Goal: Navigation & Orientation: Find specific page/section

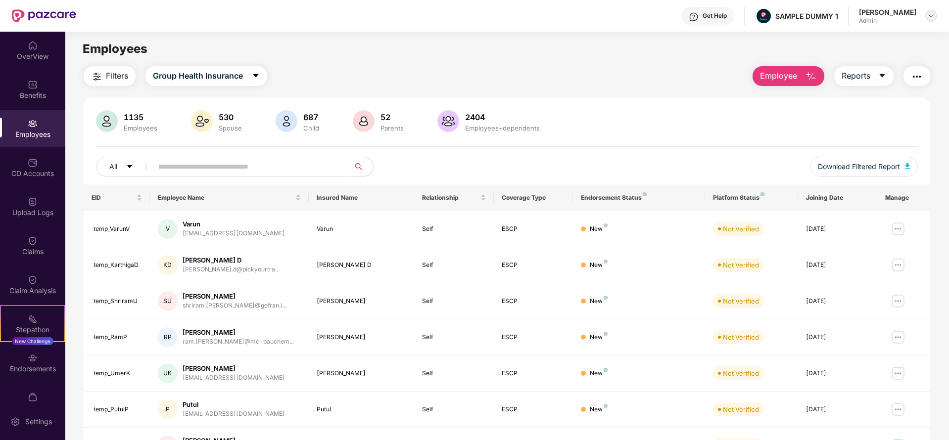
click at [935, 15] on div at bounding box center [931, 16] width 12 height 12
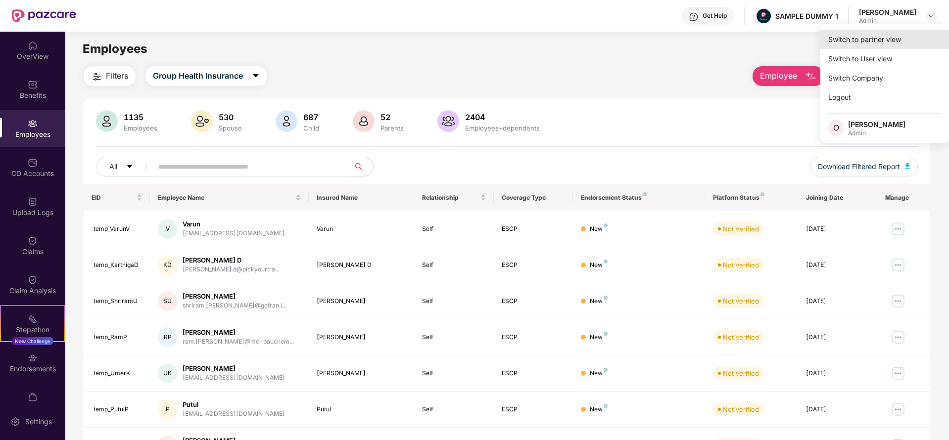
click at [880, 38] on div "Switch to partner view" at bounding box center [884, 39] width 129 height 19
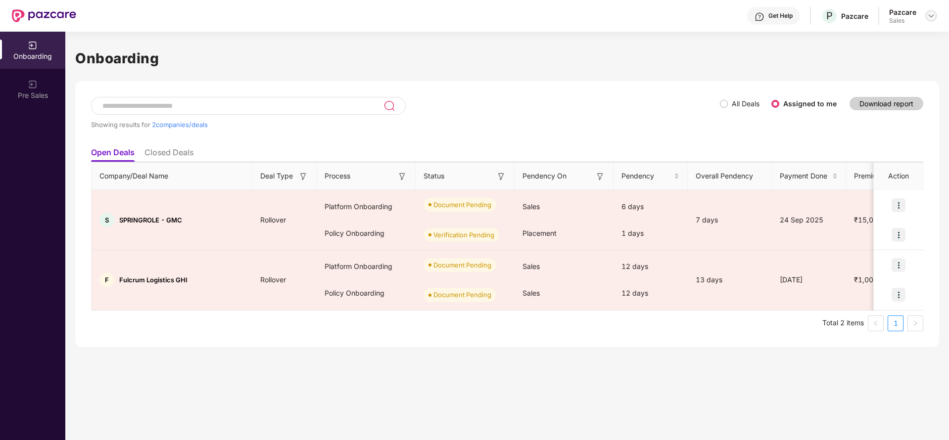
click at [928, 15] on img at bounding box center [931, 16] width 8 height 8
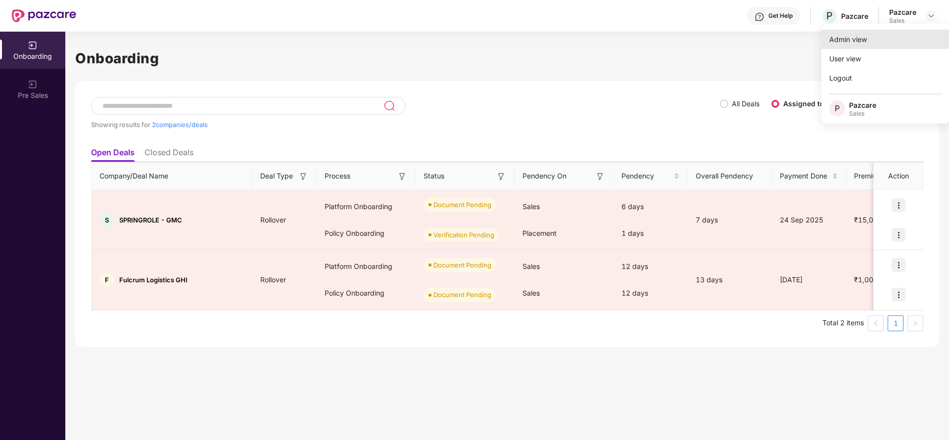
click at [858, 40] on div "Admin view" at bounding box center [885, 39] width 129 height 19
